Goal: Transaction & Acquisition: Purchase product/service

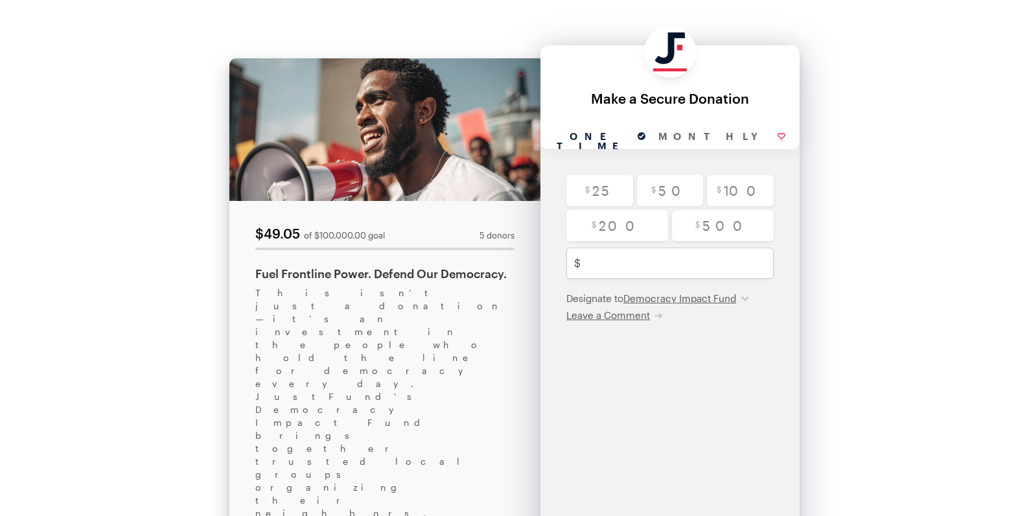
click at [869, 353] on div "Back About this Fundraiser Back $49.05 of $100,000.00 goal 5 donors Fuel Frontl…" at bounding box center [514, 330] width 1029 height 660
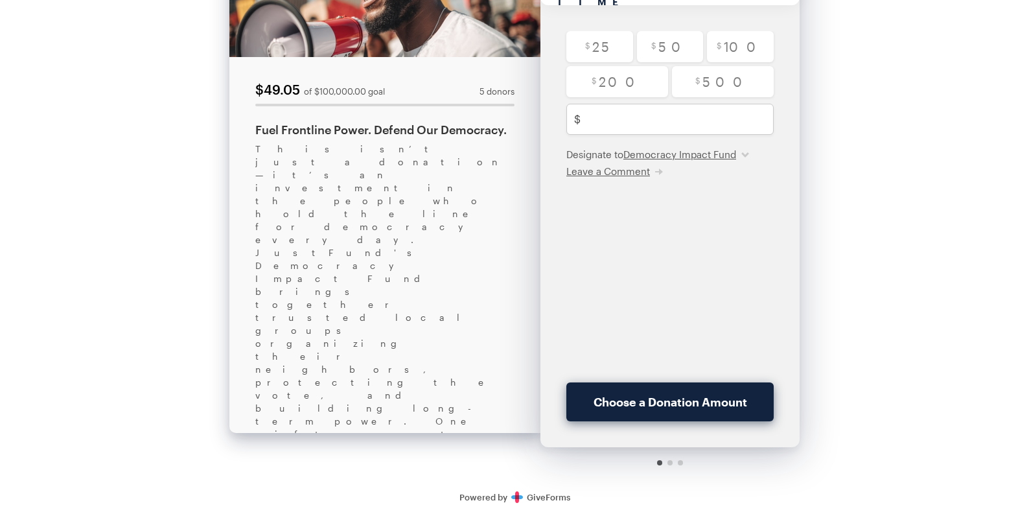
click at [670, 462] on div at bounding box center [670, 462] width 5 height 5
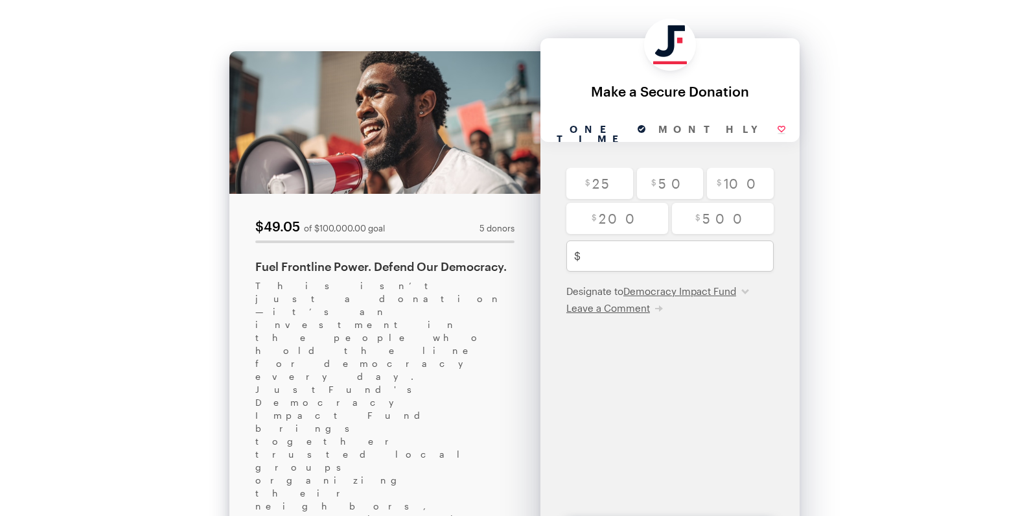
scroll to position [0, 0]
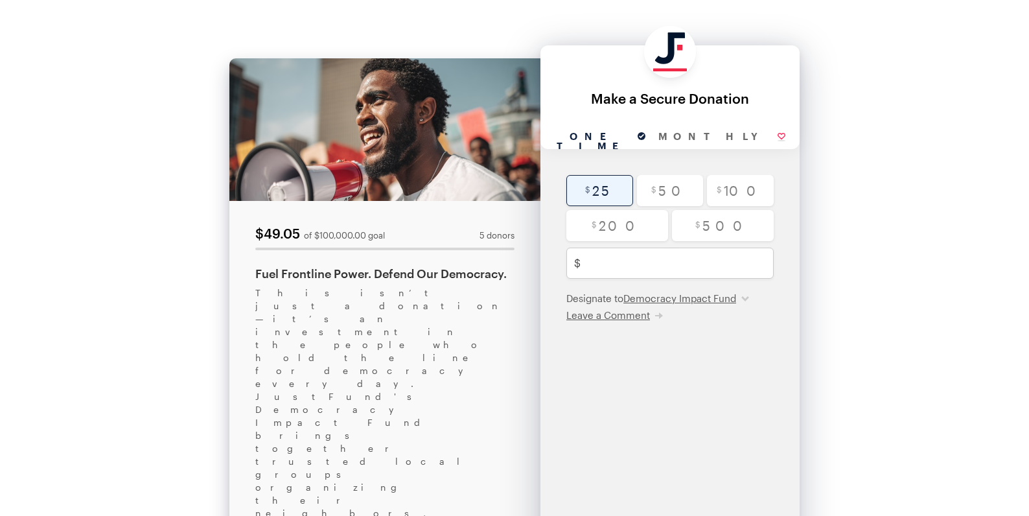
click at [596, 189] on input "radio" at bounding box center [600, 190] width 67 height 31
radio input "true"
type input "25"
checkbox input "true"
click at [716, 137] on input "Monthly" at bounding box center [722, 137] width 140 height 24
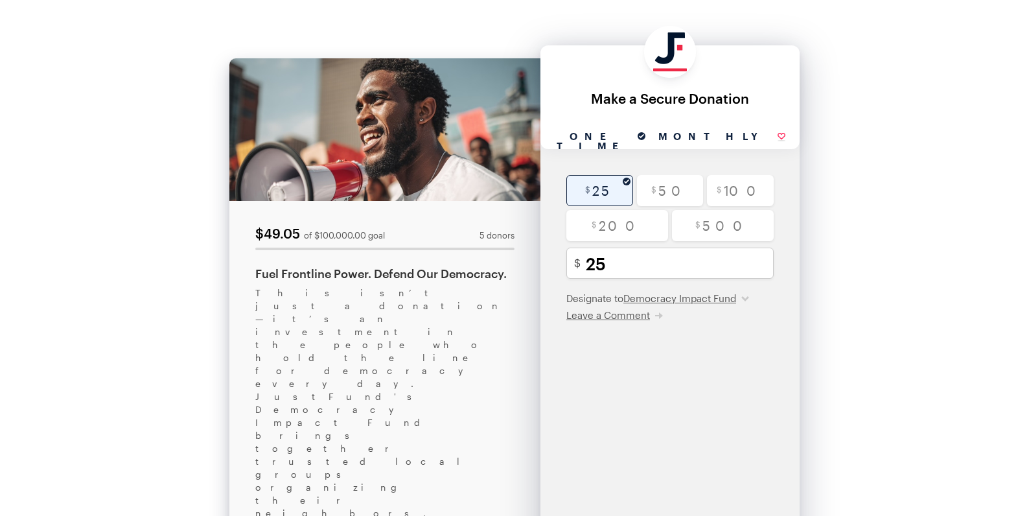
radio input "true"
checkbox input "true"
